Goal: Navigation & Orientation: Find specific page/section

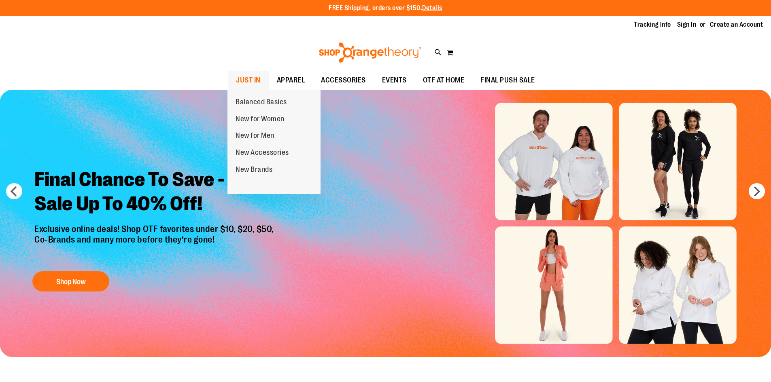
click at [256, 74] on span "JUST IN" at bounding box center [248, 80] width 25 height 18
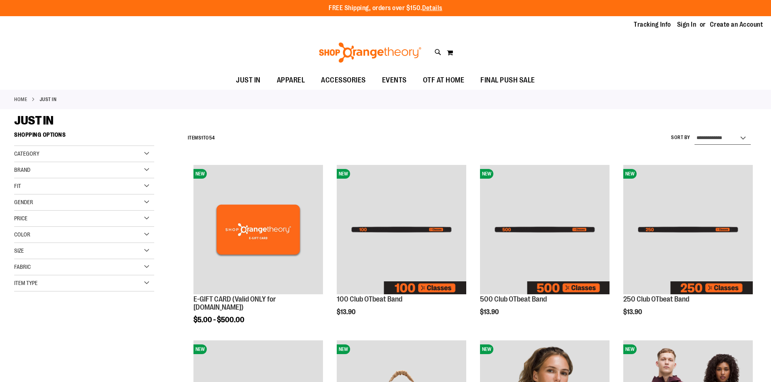
click at [724, 136] on select "**********" at bounding box center [722, 138] width 56 height 13
select select "**********"
click at [694, 132] on select "**********" at bounding box center [722, 138] width 56 height 13
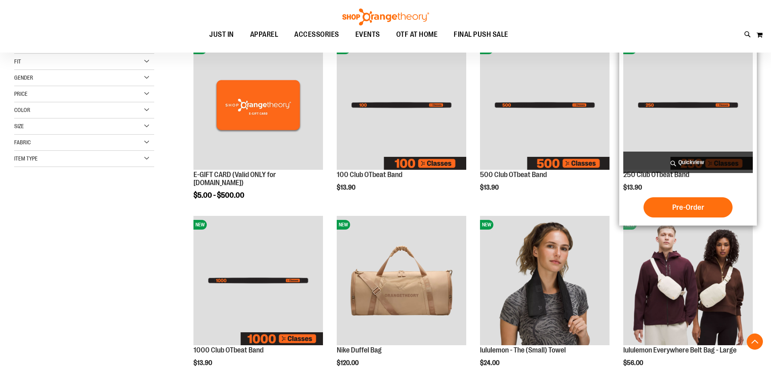
scroll to position [128, 0]
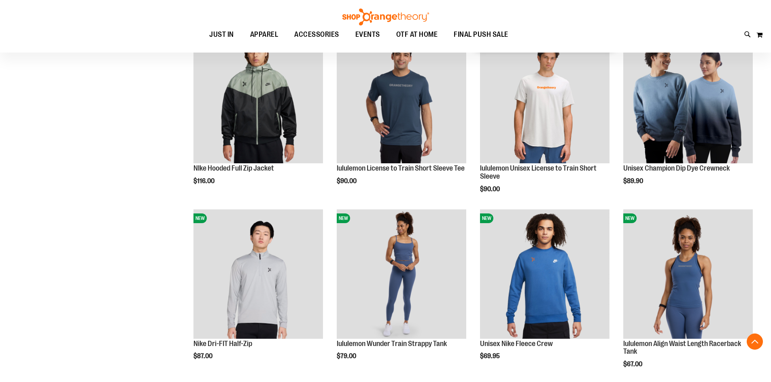
scroll to position [330, 0]
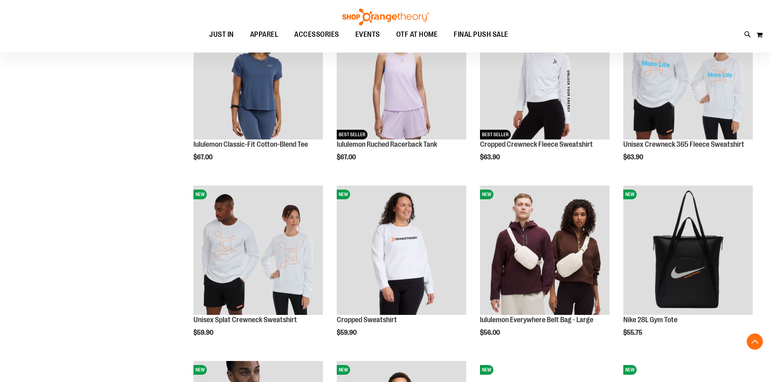
scroll to position [694, 0]
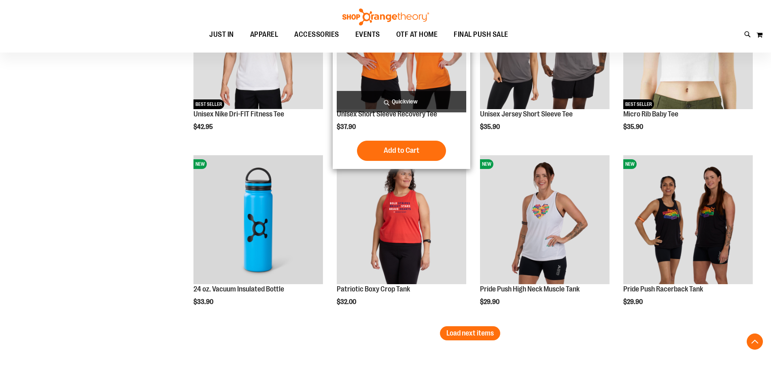
scroll to position [1422, 0]
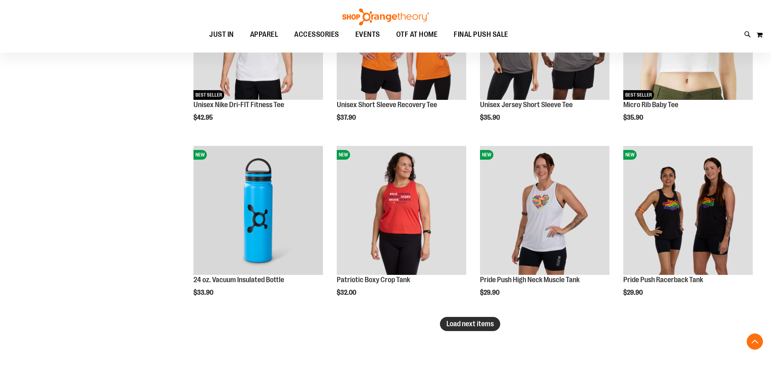
click at [460, 324] on span "Load next items" at bounding box center [469, 324] width 47 height 8
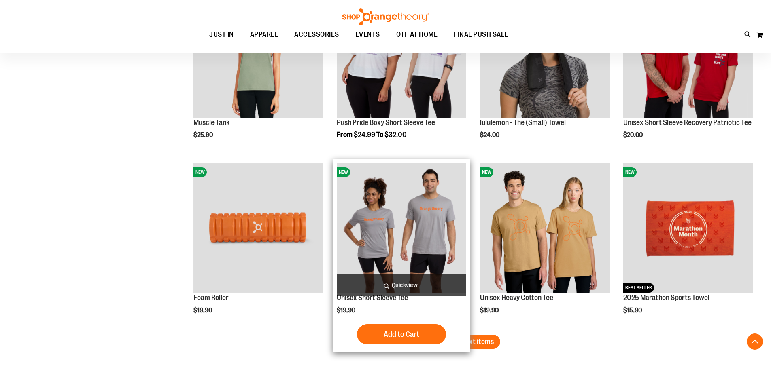
scroll to position [1989, 0]
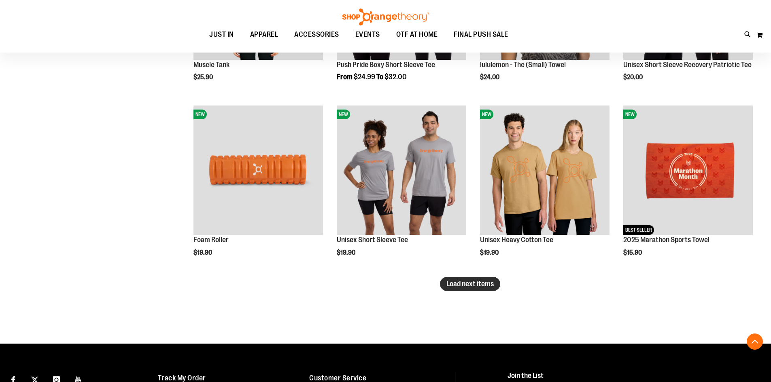
click at [466, 285] on span "Load next items" at bounding box center [469, 284] width 47 height 8
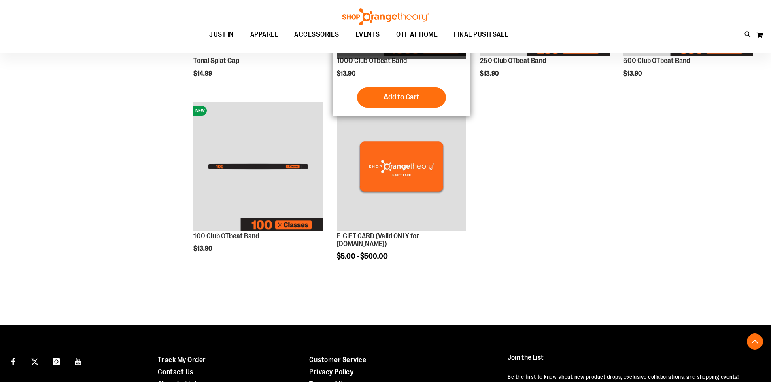
scroll to position [2353, 0]
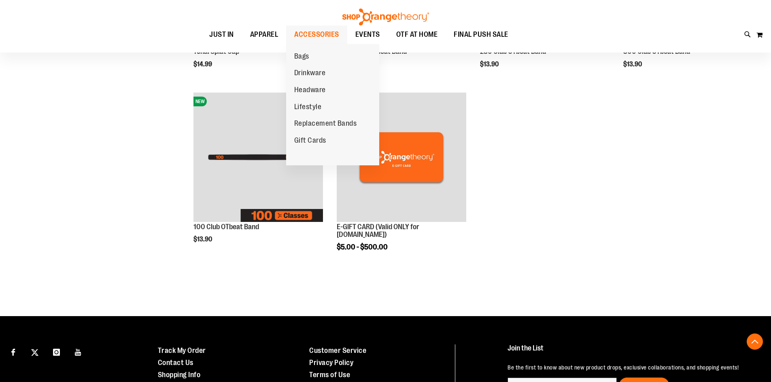
click at [318, 31] on span "ACCESSORIES" at bounding box center [316, 34] width 45 height 18
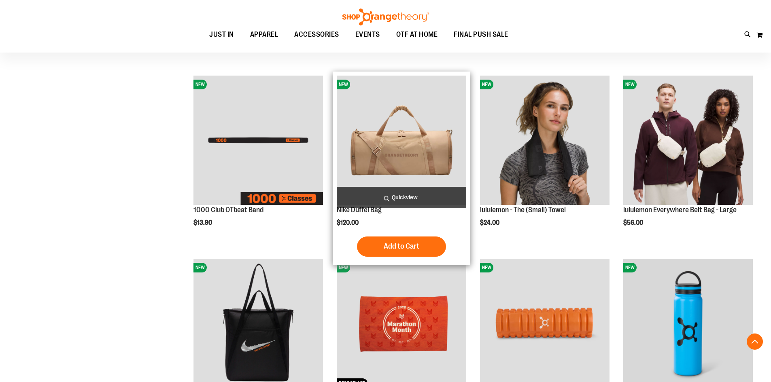
scroll to position [404, 0]
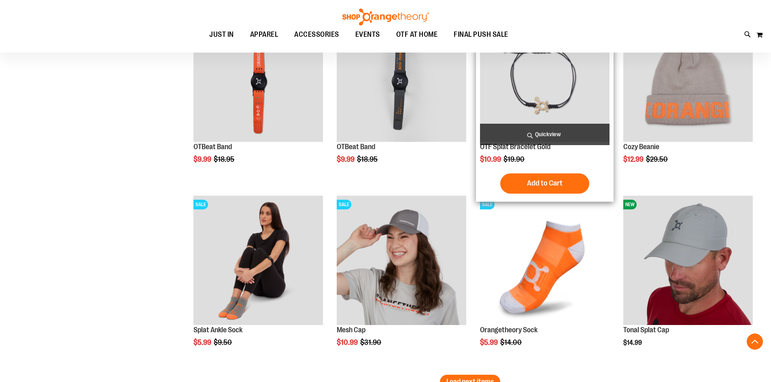
scroll to position [1537, 0]
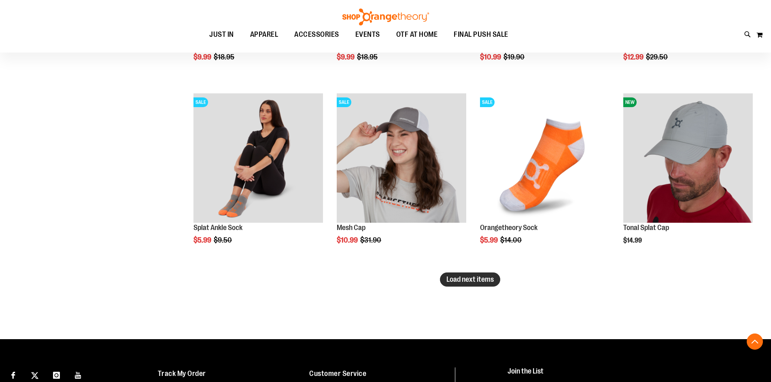
click at [480, 282] on span "Load next items" at bounding box center [469, 279] width 47 height 8
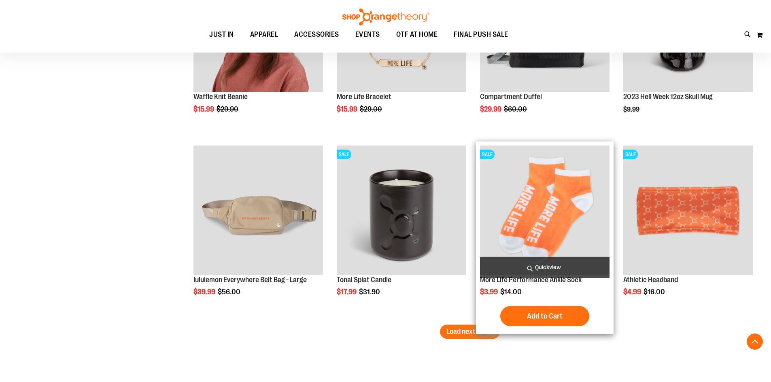
scroll to position [2063, 0]
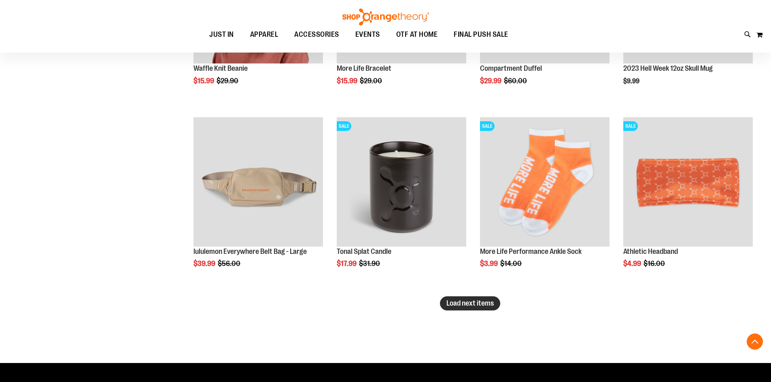
click at [474, 307] on button "Load next items" at bounding box center [470, 304] width 60 height 14
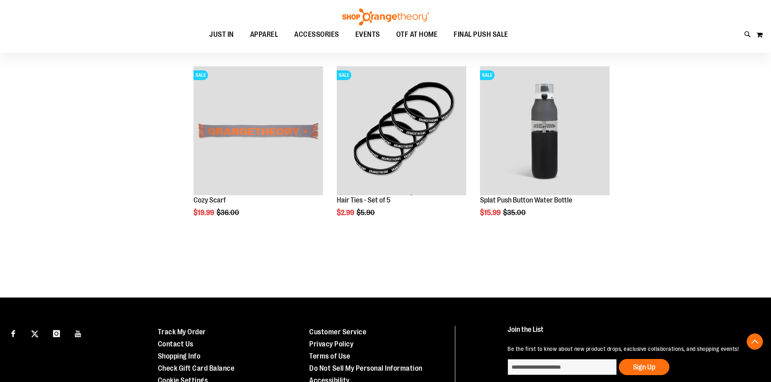
scroll to position [2305, 0]
